Goal: Task Accomplishment & Management: Complete application form

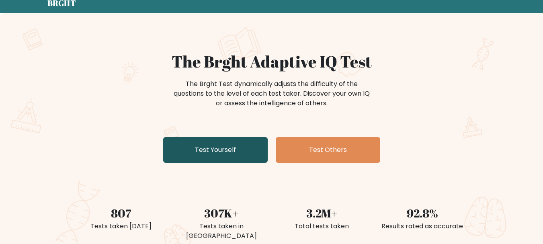
scroll to position [31, 0]
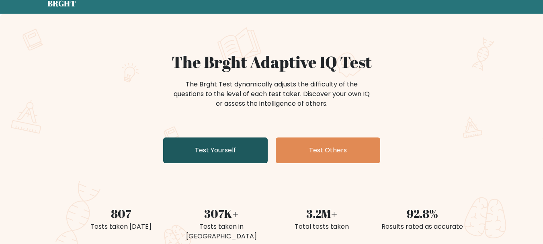
click at [232, 155] on link "Test Yourself" at bounding box center [215, 150] width 105 height 26
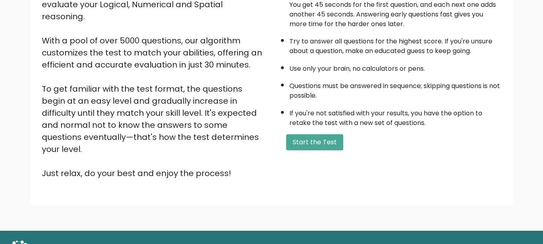
scroll to position [120, 0]
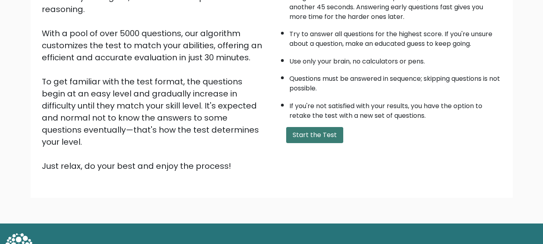
click at [311, 137] on button "Start the Test" at bounding box center [314, 135] width 57 height 16
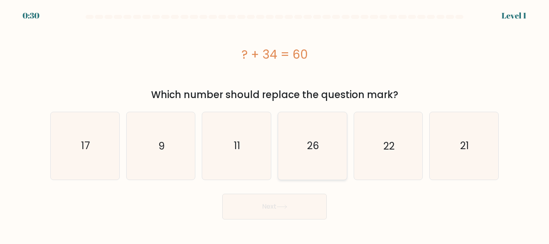
click at [318, 125] on icon "26" at bounding box center [312, 145] width 67 height 67
click at [275, 124] on input "d. 26" at bounding box center [275, 123] width 0 height 2
radio input "true"
click at [282, 209] on button "Next" at bounding box center [274, 207] width 105 height 26
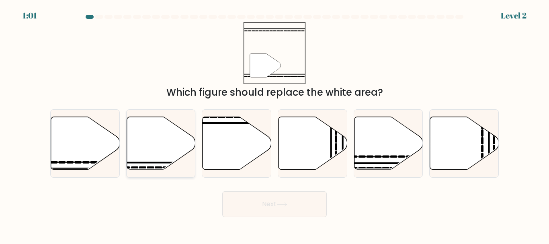
click at [141, 145] on icon at bounding box center [161, 143] width 69 height 53
click at [275, 124] on input "b." at bounding box center [275, 123] width 0 height 2
radio input "true"
click at [246, 215] on button "Next" at bounding box center [274, 204] width 105 height 26
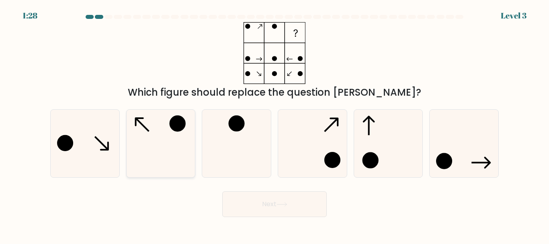
click at [148, 137] on icon at bounding box center [160, 143] width 67 height 67
click at [275, 124] on input "b." at bounding box center [275, 123] width 0 height 2
radio input "true"
click at [231, 214] on button "Next" at bounding box center [274, 204] width 105 height 26
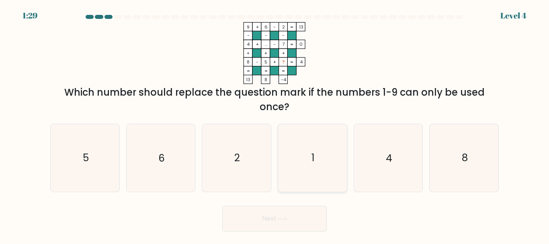
click at [312, 157] on text "1" at bounding box center [313, 158] width 3 height 14
click at [275, 124] on input "d. 1" at bounding box center [275, 123] width 0 height 2
radio input "true"
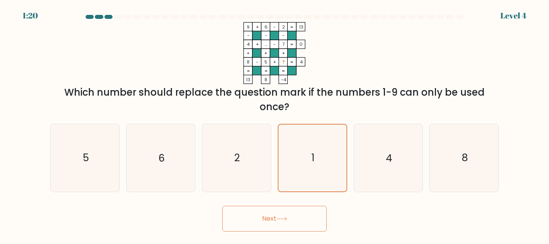
click at [305, 229] on button "Next" at bounding box center [274, 219] width 105 height 26
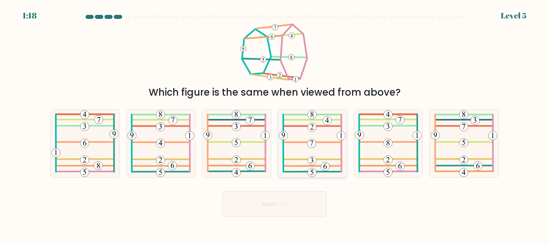
click at [328, 164] on 572 at bounding box center [325, 166] width 9 height 9
click at [275, 124] on input "d." at bounding box center [275, 123] width 0 height 2
radio input "true"
click at [309, 200] on button "Next" at bounding box center [274, 204] width 105 height 26
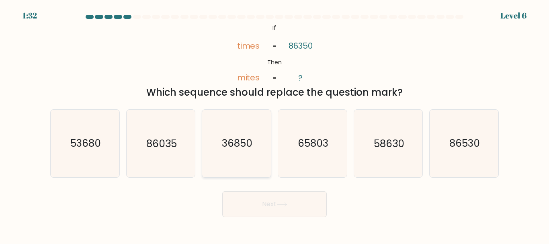
click at [225, 150] on text "36850" at bounding box center [237, 144] width 31 height 14
click at [275, 124] on input "c. 36850" at bounding box center [275, 123] width 0 height 2
radio input "true"
click at [266, 209] on button "Next" at bounding box center [274, 204] width 105 height 26
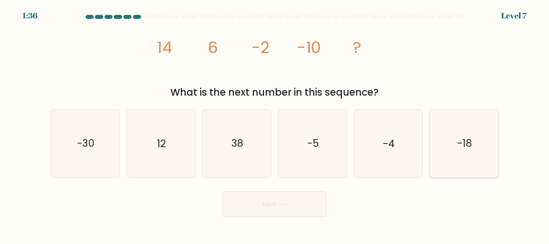
click at [466, 126] on icon "-18" at bounding box center [464, 143] width 67 height 67
click at [275, 124] on input "f. -18" at bounding box center [275, 123] width 0 height 2
radio input "true"
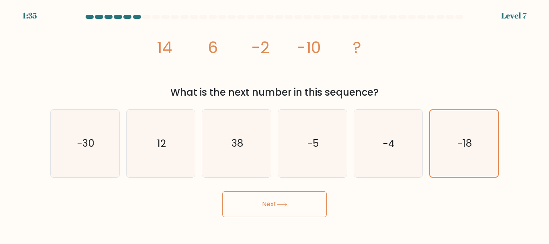
click at [304, 199] on button "Next" at bounding box center [274, 204] width 105 height 26
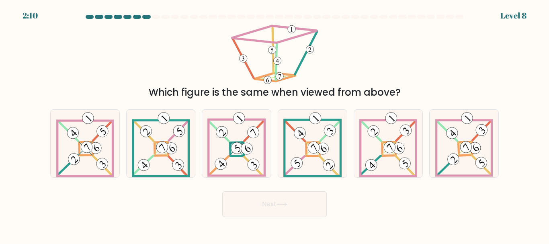
click at [269, 64] on icon at bounding box center [274, 53] width 90 height 62
drag, startPoint x: 254, startPoint y: 60, endPoint x: 231, endPoint y: 35, distance: 33.8
click at [231, 35] on icon at bounding box center [274, 53] width 90 height 62
click at [271, 57] on icon at bounding box center [274, 53] width 90 height 62
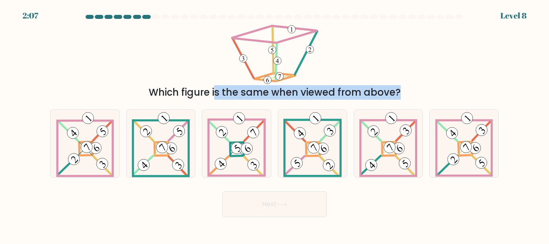
click at [271, 57] on icon at bounding box center [274, 53] width 90 height 62
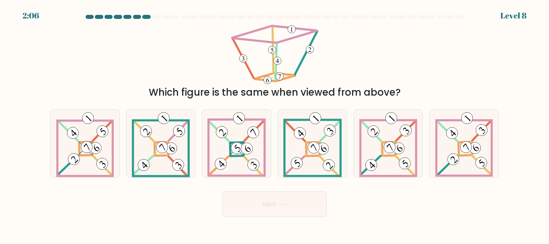
click at [384, 49] on div "Which figure is the same when viewed from above?" at bounding box center [274, 61] width 458 height 78
click at [153, 12] on div "2:03 Level 8" at bounding box center [274, 11] width 549 height 22
click at [153, 12] on div "2:02 Level 8" at bounding box center [274, 11] width 549 height 22
click at [418, 37] on div "Which figure is the same when viewed from above?" at bounding box center [274, 61] width 458 height 78
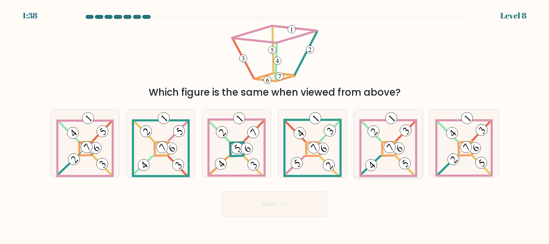
click at [404, 147] on 905 at bounding box center [399, 148] width 16 height 16
click at [275, 124] on input "e." at bounding box center [275, 123] width 0 height 2
radio input "true"
click at [291, 214] on button "Next" at bounding box center [274, 204] width 105 height 26
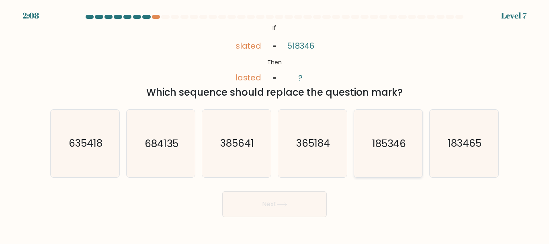
click at [387, 139] on text "185346" at bounding box center [389, 144] width 34 height 14
click at [275, 124] on input "e. 185346" at bounding box center [275, 123] width 0 height 2
radio input "true"
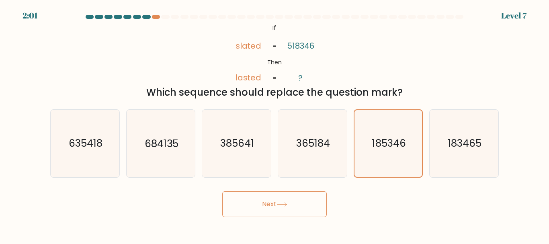
click at [308, 202] on button "Next" at bounding box center [274, 204] width 105 height 26
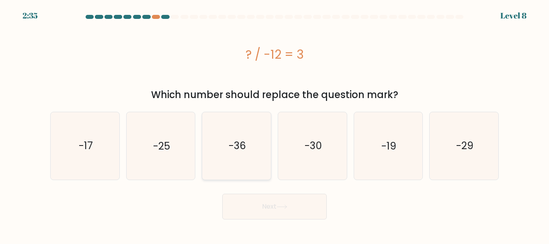
click at [241, 158] on icon "-36" at bounding box center [236, 145] width 67 height 67
click at [275, 124] on input "c. -36" at bounding box center [275, 123] width 0 height 2
radio input "true"
click at [278, 201] on button "Next" at bounding box center [274, 207] width 105 height 26
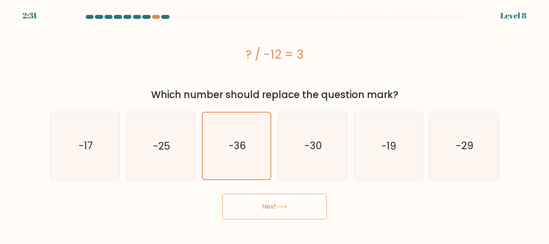
click at [295, 214] on button "Next" at bounding box center [274, 207] width 105 height 26
click at [286, 199] on button "Next" at bounding box center [274, 207] width 105 height 26
click at [291, 129] on icon "-30" at bounding box center [312, 145] width 67 height 67
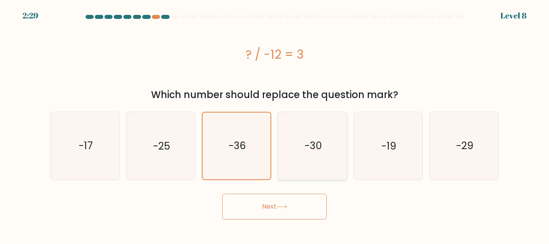
click at [275, 124] on input "d. -30" at bounding box center [275, 123] width 0 height 2
radio input "true"
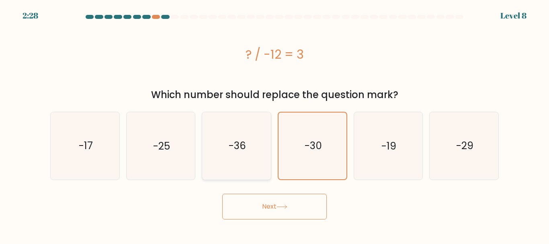
click at [245, 138] on icon "-36" at bounding box center [236, 145] width 67 height 67
click at [275, 124] on input "c. -36" at bounding box center [275, 123] width 0 height 2
radio input "true"
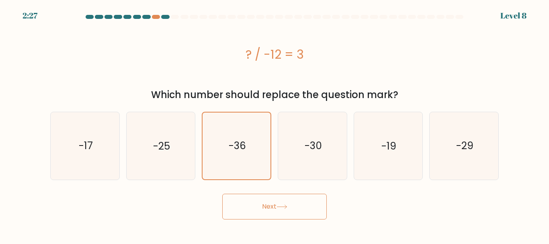
click at [266, 205] on button "Next" at bounding box center [274, 207] width 105 height 26
click at [153, 17] on div at bounding box center [156, 17] width 8 height 4
click at [158, 17] on div at bounding box center [156, 17] width 8 height 4
click at [157, 17] on div at bounding box center [156, 17] width 8 height 4
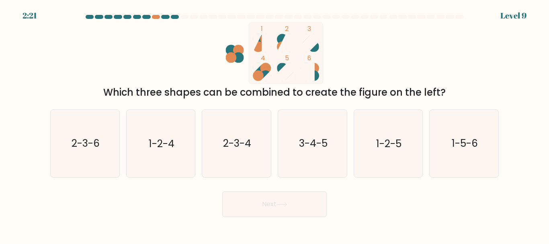
click at [157, 17] on div at bounding box center [156, 17] width 8 height 4
click at [154, 16] on div at bounding box center [156, 17] width 8 height 4
click at [312, 155] on icon "3-4-5" at bounding box center [312, 143] width 67 height 67
click at [275, 124] on input "d. 3-4-5" at bounding box center [275, 123] width 0 height 2
radio input "true"
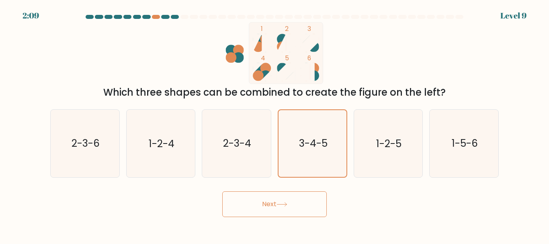
click at [271, 205] on button "Next" at bounding box center [274, 204] width 105 height 26
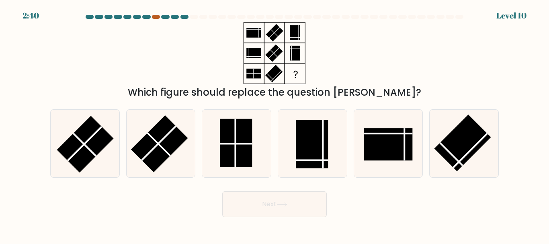
click at [155, 16] on div at bounding box center [156, 17] width 8 height 4
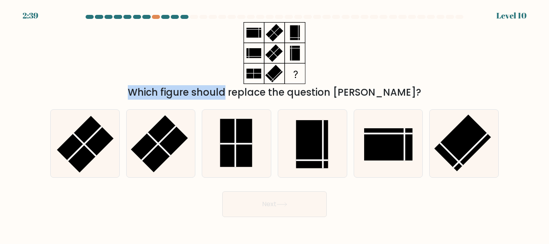
drag, startPoint x: 155, startPoint y: 16, endPoint x: 237, endPoint y: 46, distance: 87.0
click at [237, 46] on form at bounding box center [274, 116] width 549 height 202
click at [237, 46] on icon at bounding box center [274, 53] width 100 height 62
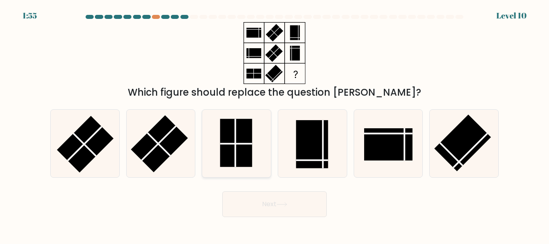
click at [265, 148] on icon at bounding box center [236, 143] width 67 height 67
click at [275, 124] on input "c." at bounding box center [275, 123] width 0 height 2
radio input "true"
click at [283, 212] on button "Next" at bounding box center [274, 204] width 105 height 26
click at [174, 140] on rect at bounding box center [159, 143] width 57 height 57
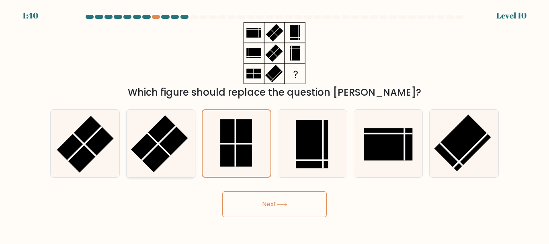
click at [275, 124] on input "b." at bounding box center [275, 123] width 0 height 2
radio input "true"
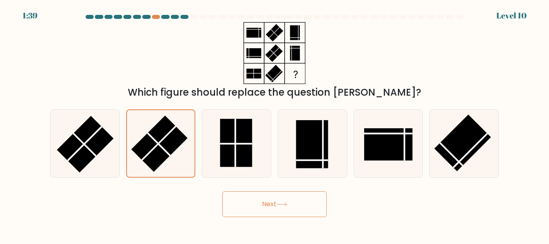
click at [249, 200] on button "Next" at bounding box center [274, 204] width 105 height 26
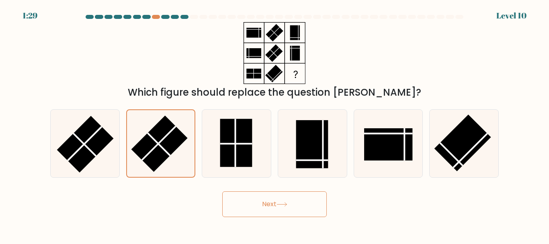
click at [271, 207] on button "Next" at bounding box center [274, 204] width 105 height 26
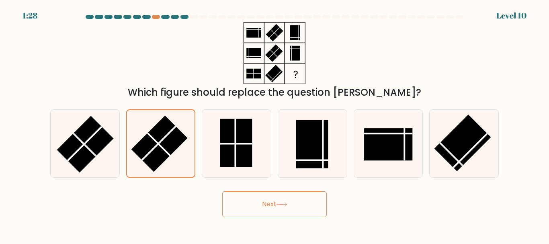
click at [271, 207] on button "Next" at bounding box center [274, 204] width 105 height 26
click at [323, 198] on button "Next" at bounding box center [274, 204] width 105 height 26
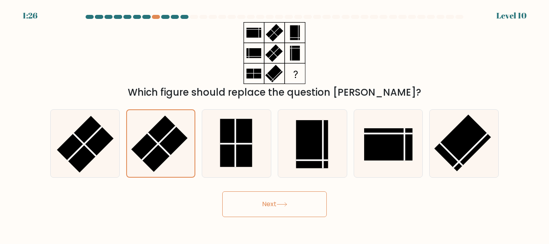
click at [323, 198] on button "Next" at bounding box center [274, 204] width 105 height 26
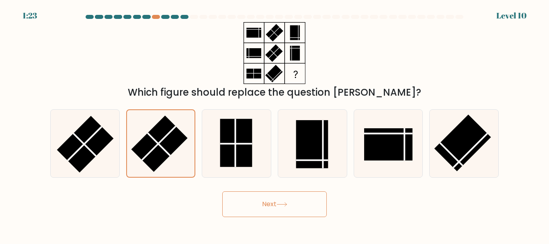
click at [222, 191] on button "Next" at bounding box center [274, 204] width 105 height 26
